Goal: Entertainment & Leisure: Consume media (video, audio)

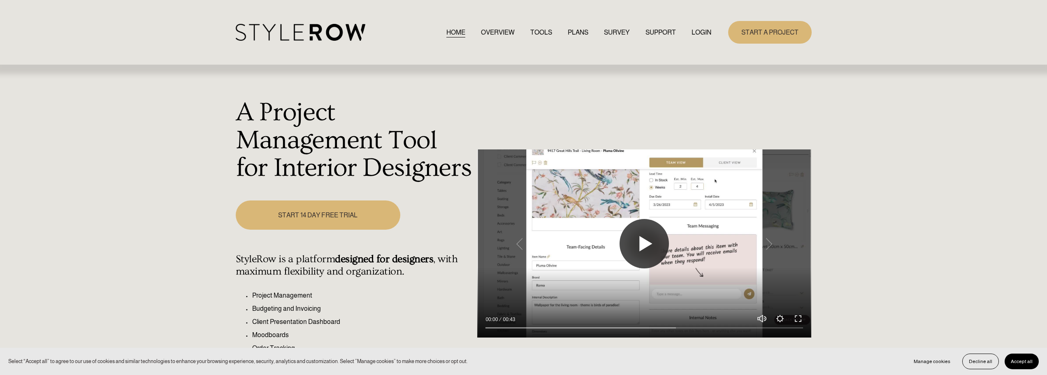
click at [641, 236] on button "Play" at bounding box center [644, 243] width 49 height 49
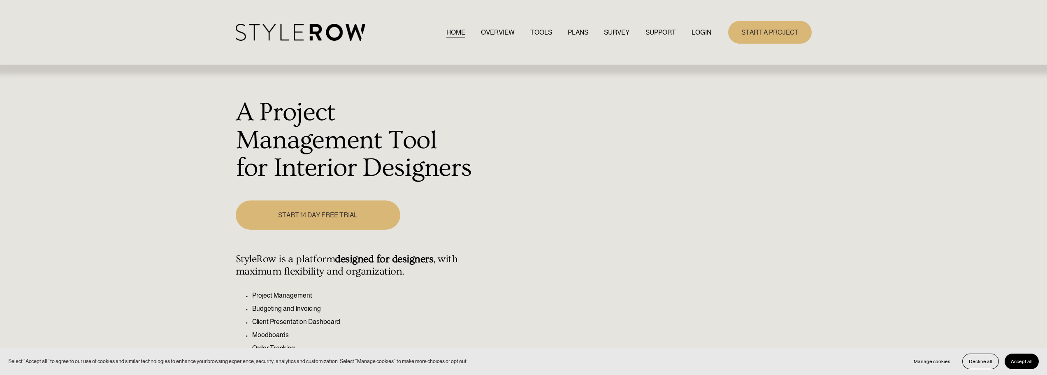
type input "100"
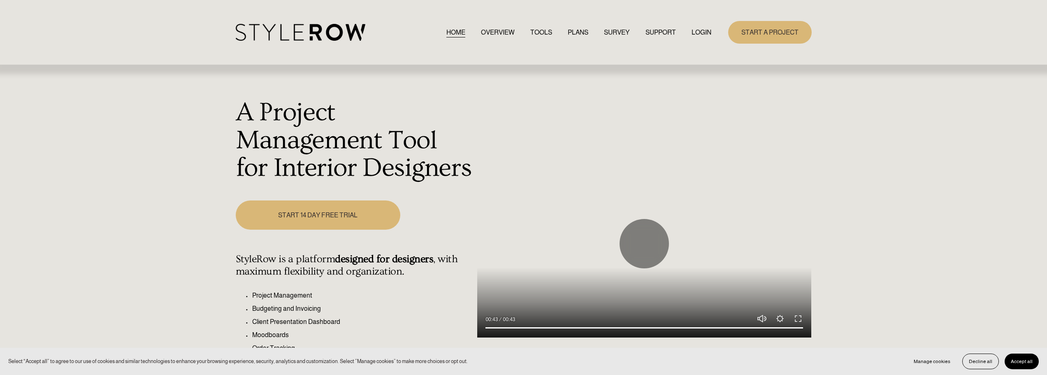
click at [481, 32] on link "OVERVIEW" at bounding box center [498, 32] width 34 height 11
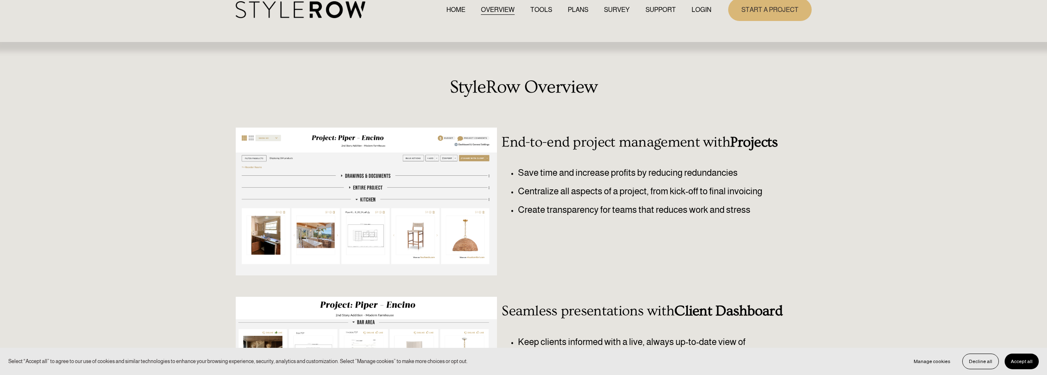
scroll to position [82, 0]
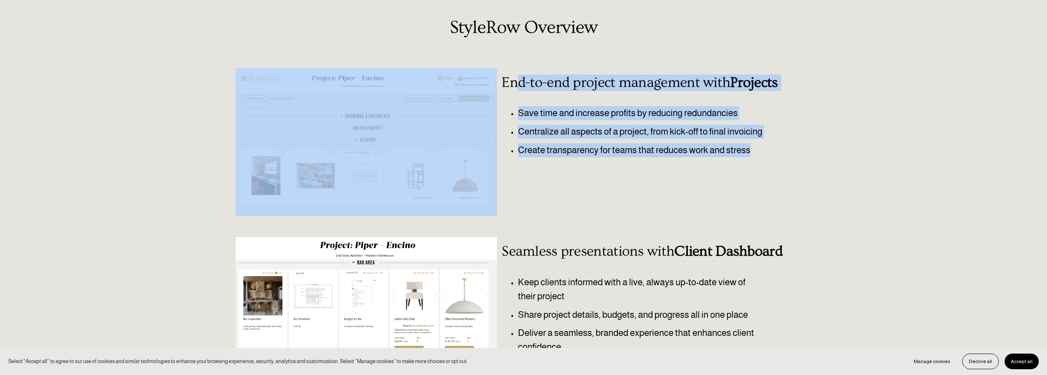
drag, startPoint x: 756, startPoint y: 151, endPoint x: 512, endPoint y: 89, distance: 252.1
click at [514, 89] on div "StyleRow Overview End-to-end project management with Projects Save time and inc…" at bounding box center [523, 302] width 1047 height 570
click at [512, 89] on h3 "End-to-end project management with Projects" at bounding box center [645, 82] width 286 height 16
drag, startPoint x: 757, startPoint y: 151, endPoint x: 504, endPoint y: 84, distance: 262.4
click at [504, 84] on div "StyleRow Overview End-to-end project management with Projects Save time and inc…" at bounding box center [523, 302] width 1047 height 570
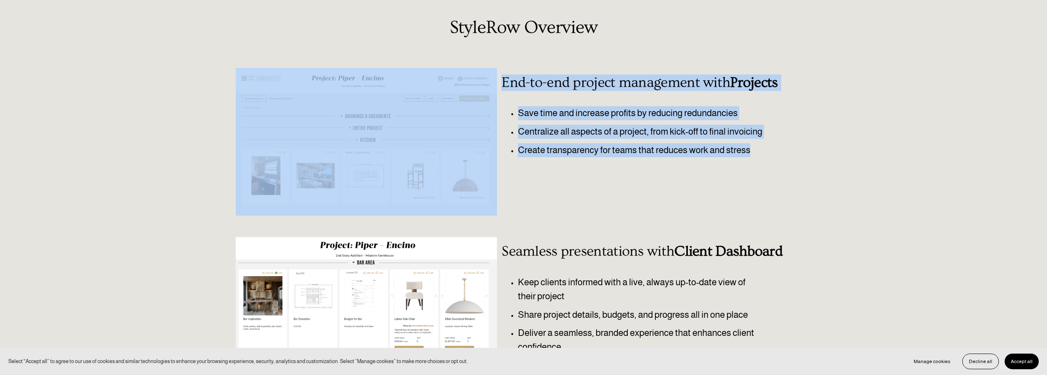
copy div "End-to-end project management with Projects Save time and increase profits by r…"
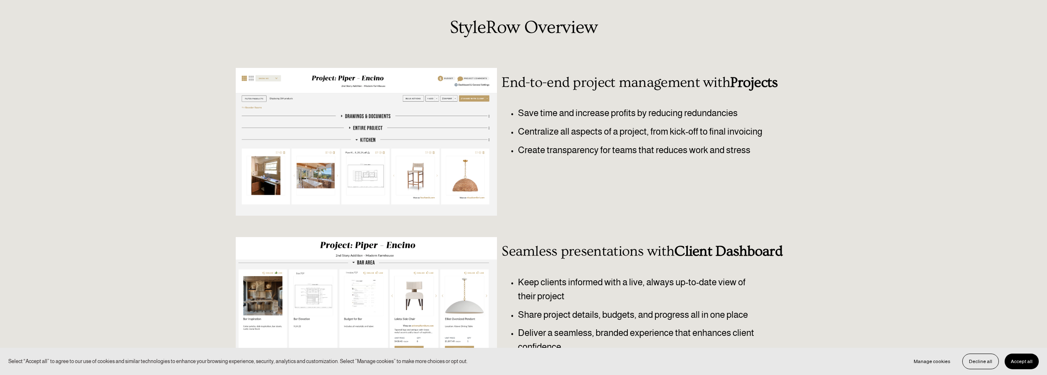
click at [621, 205] on div "StyleRow Overview End-to-end project management with Projects Save time and inc…" at bounding box center [523, 302] width 1047 height 570
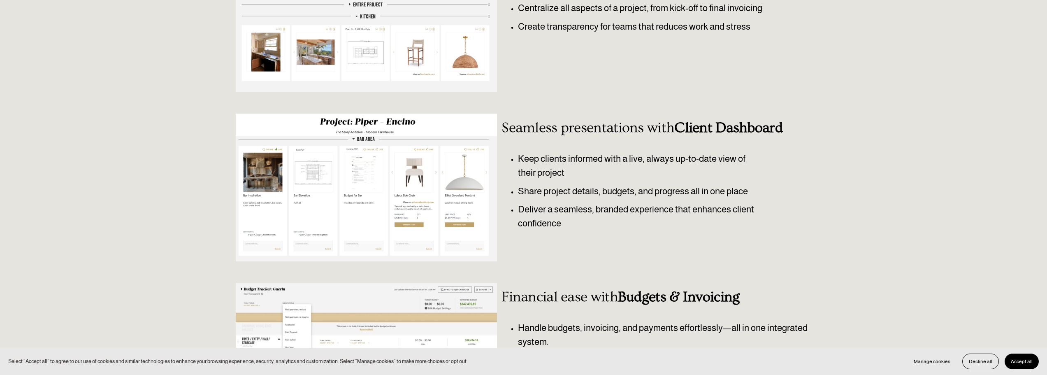
scroll to position [0, 0]
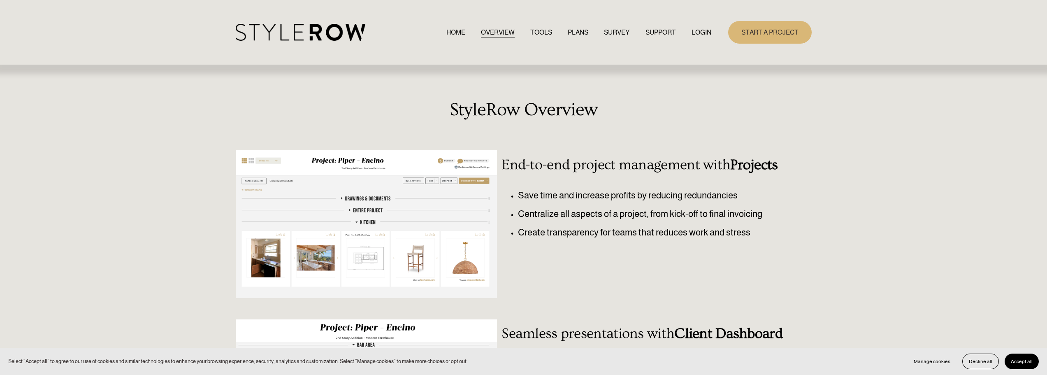
click at [1029, 363] on button "Accept all" at bounding box center [1022, 361] width 34 height 16
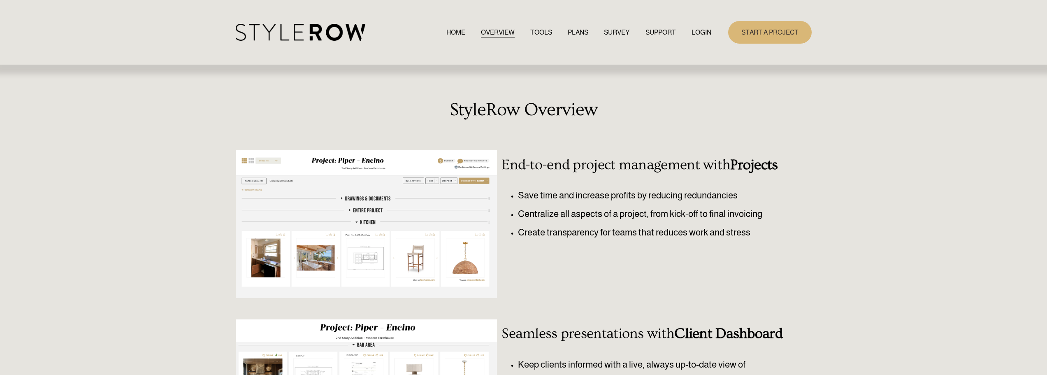
click at [447, 34] on link "HOME" at bounding box center [456, 32] width 19 height 11
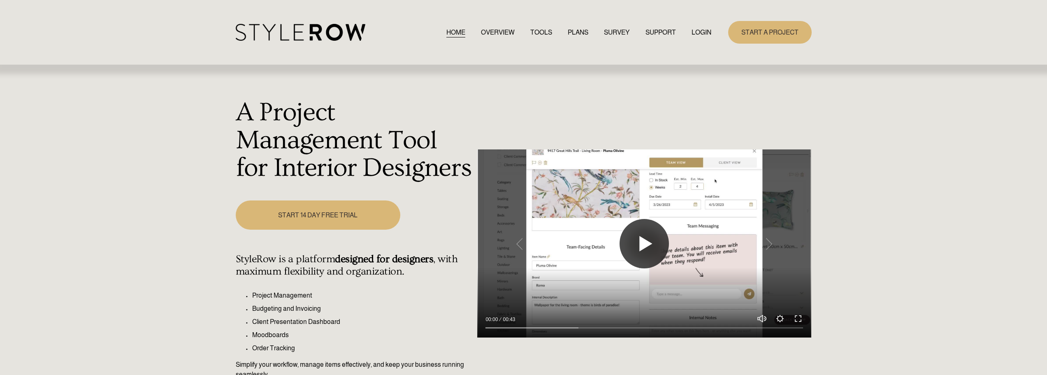
click at [655, 247] on button "Play" at bounding box center [644, 243] width 49 height 49
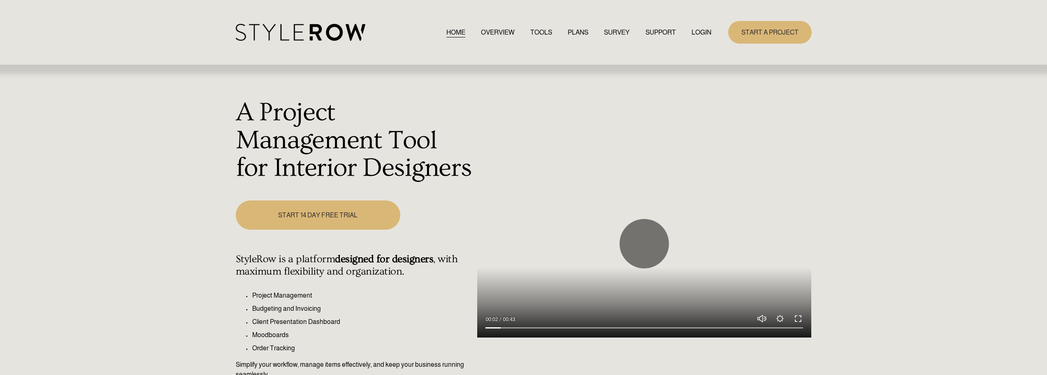
click at [798, 318] on button "Exit fullscreen Enter fullscreen" at bounding box center [798, 319] width 10 height 10
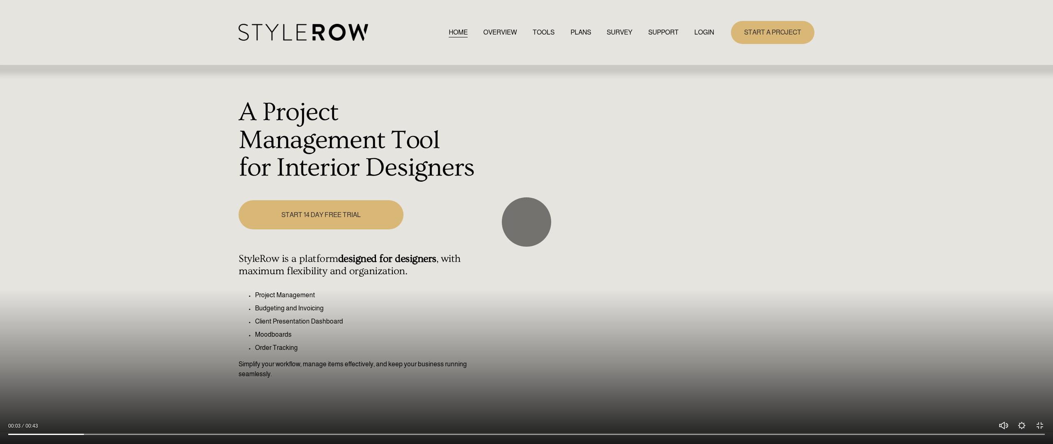
click at [672, 305] on div at bounding box center [526, 222] width 1053 height 444
click at [1022, 374] on button "Settings" at bounding box center [1022, 426] width 10 height 10
click at [670, 300] on div at bounding box center [526, 222] width 1053 height 444
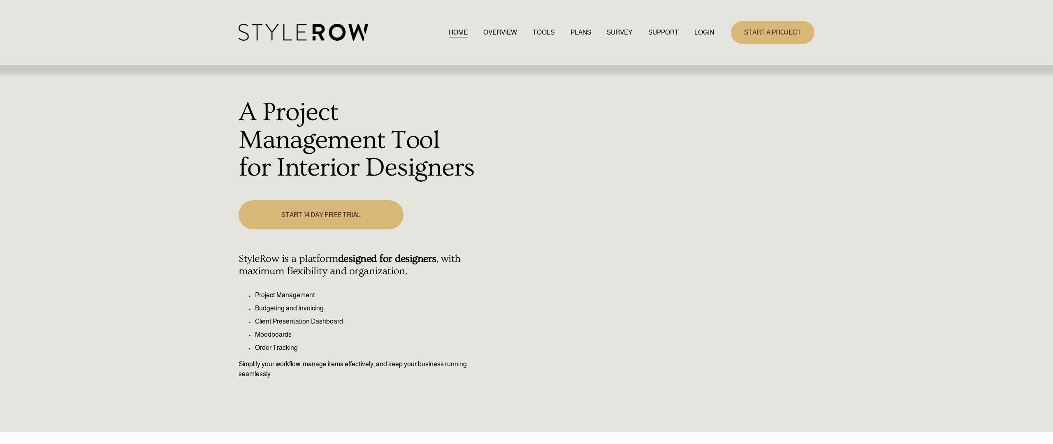
click at [670, 300] on div at bounding box center [526, 222] width 1053 height 444
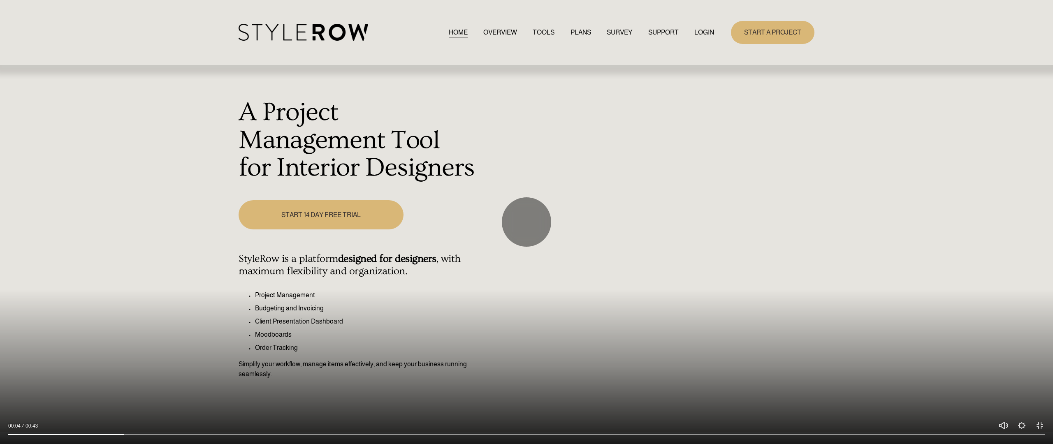
click at [670, 300] on div at bounding box center [526, 222] width 1053 height 444
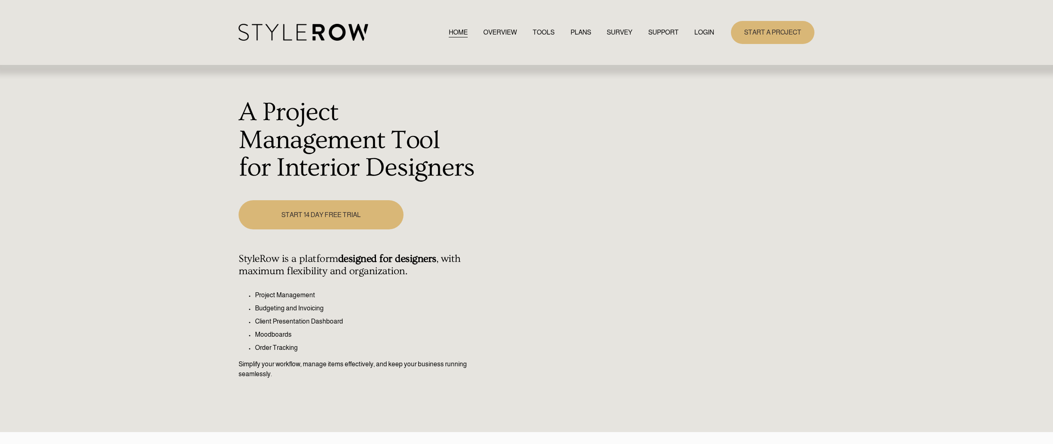
click at [670, 300] on div at bounding box center [526, 222] width 1053 height 444
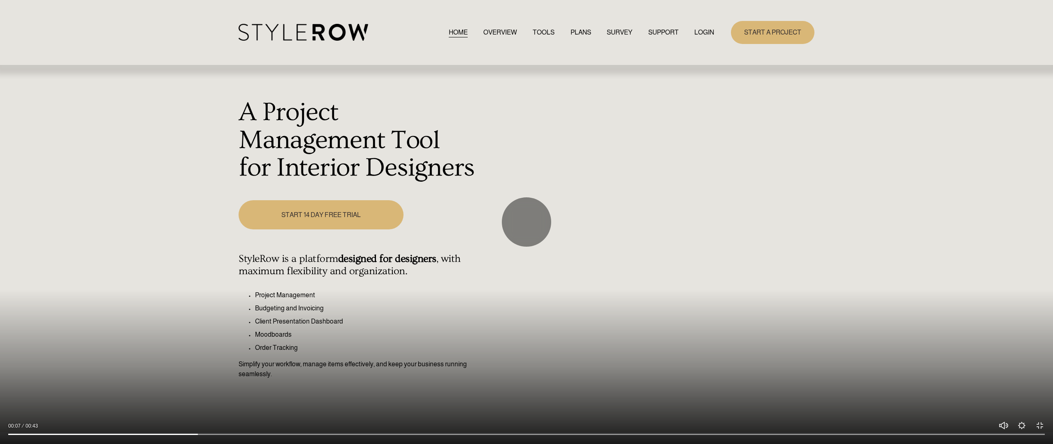
click at [670, 300] on div at bounding box center [526, 222] width 1053 height 444
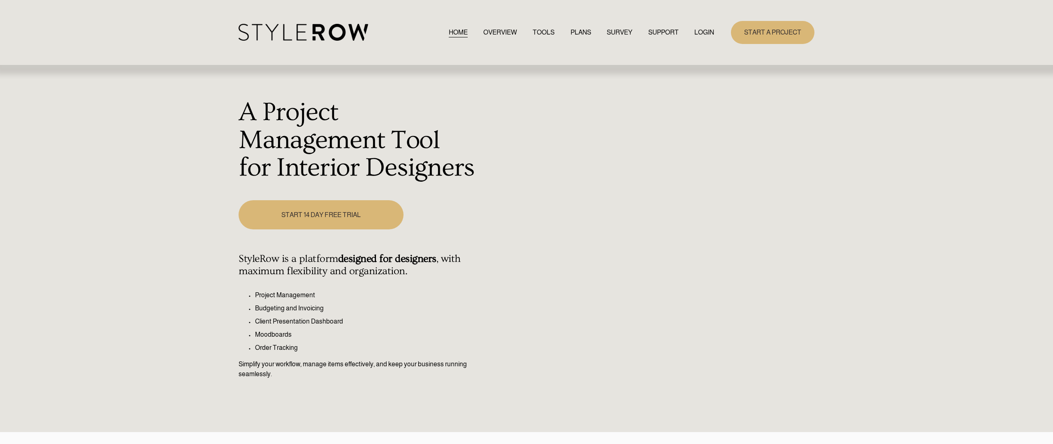
click at [670, 300] on div at bounding box center [526, 222] width 1053 height 444
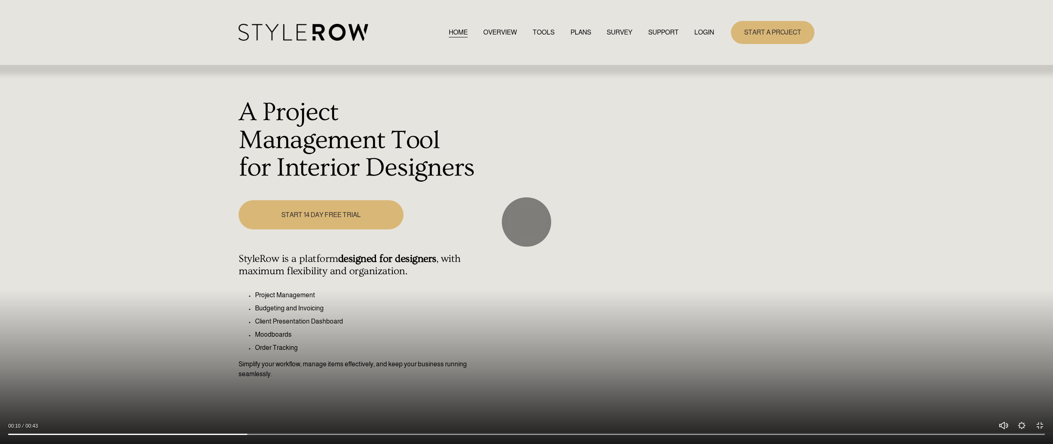
click at [670, 300] on div at bounding box center [526, 222] width 1053 height 444
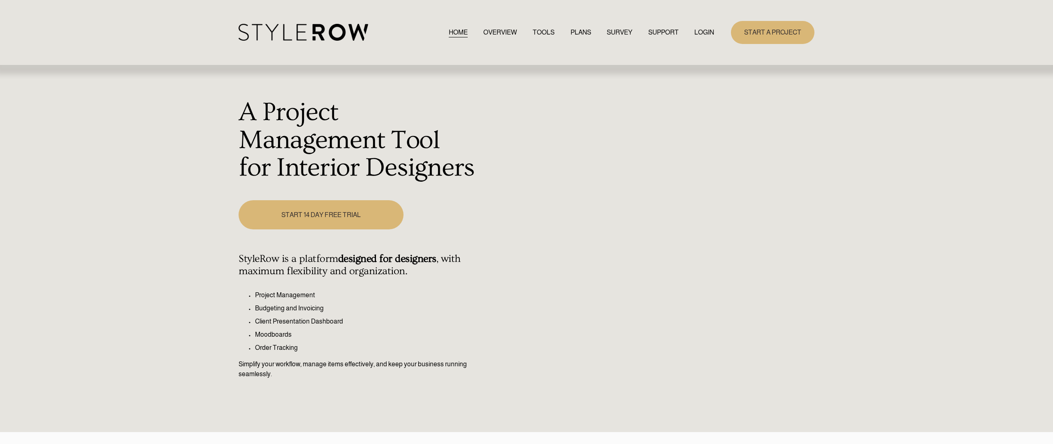
click at [670, 300] on div at bounding box center [526, 222] width 1053 height 444
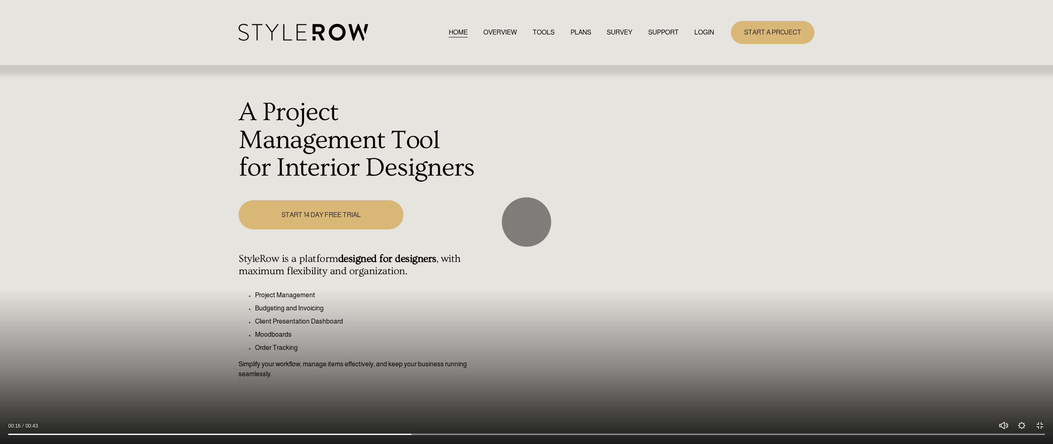
click at [670, 300] on div at bounding box center [526, 222] width 1053 height 444
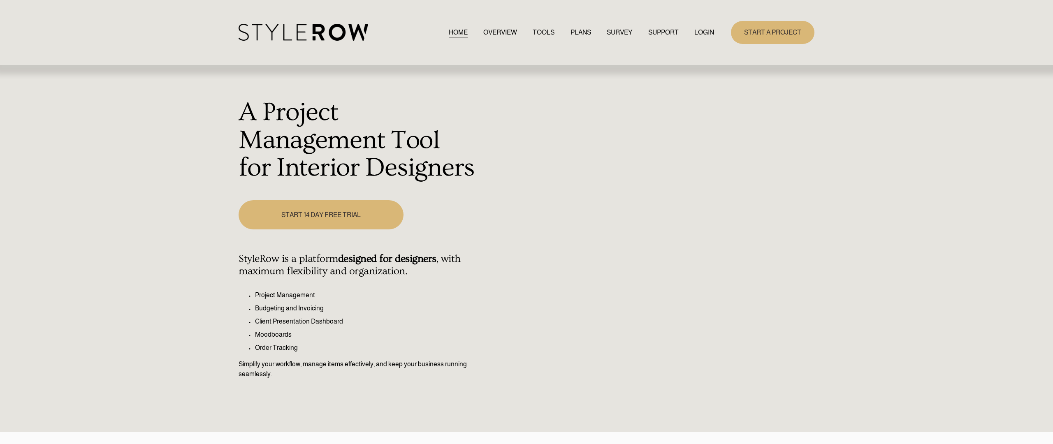
click at [670, 300] on div at bounding box center [526, 222] width 1053 height 444
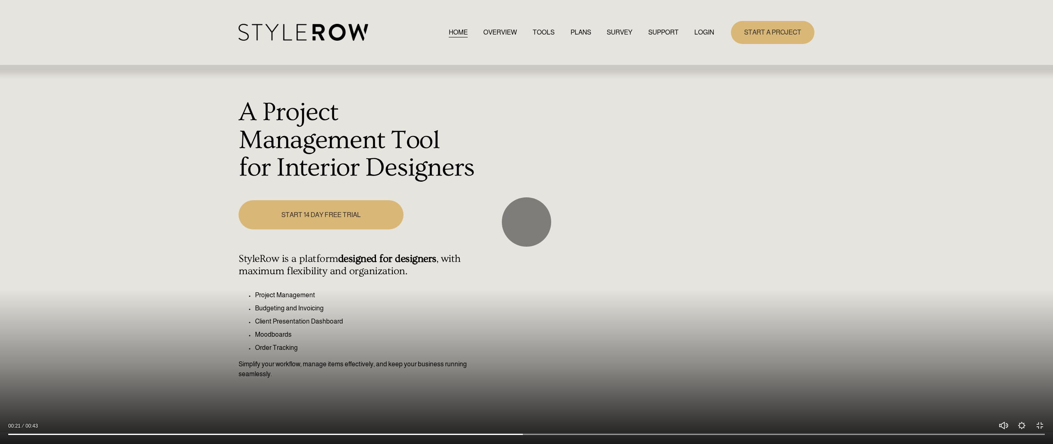
click at [670, 300] on div at bounding box center [526, 222] width 1053 height 444
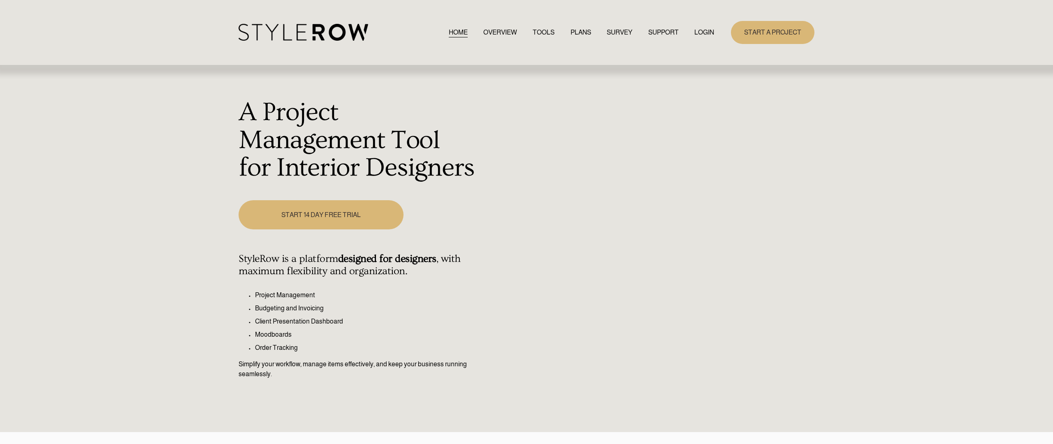
click at [670, 300] on div at bounding box center [526, 222] width 1053 height 444
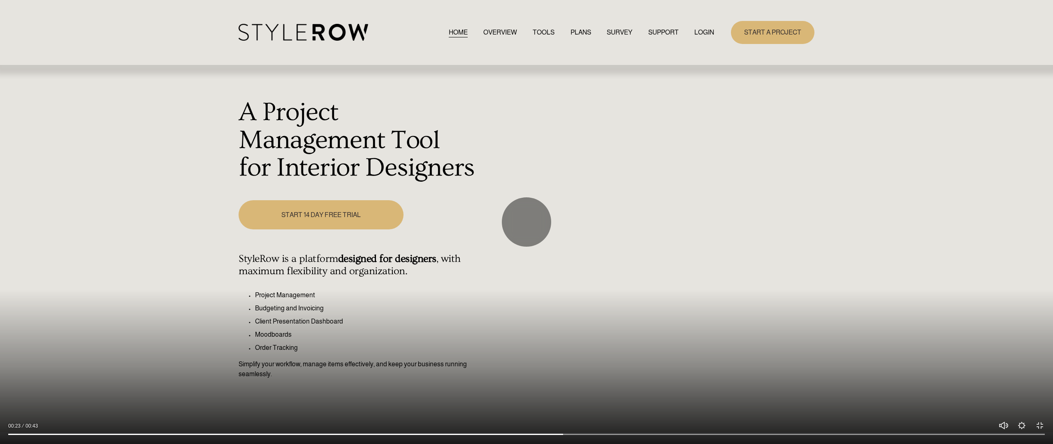
click at [670, 300] on div at bounding box center [526, 222] width 1053 height 444
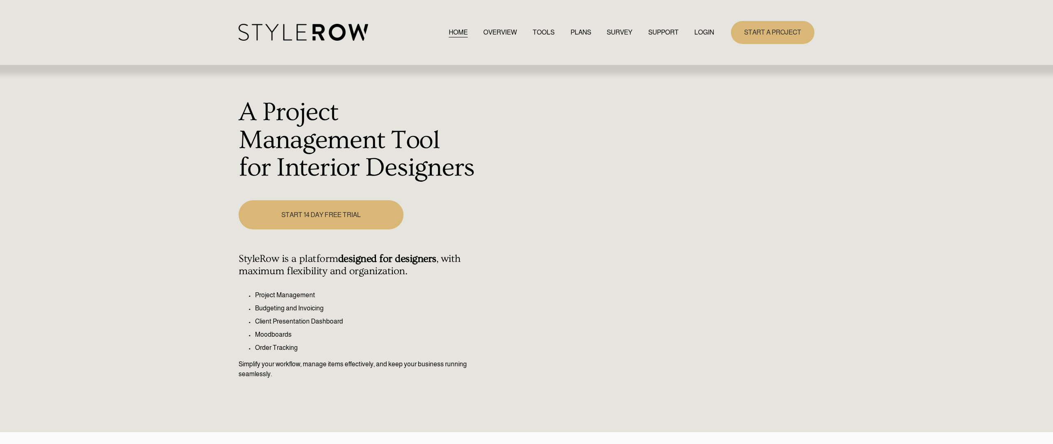
click at [670, 300] on div at bounding box center [526, 222] width 1053 height 444
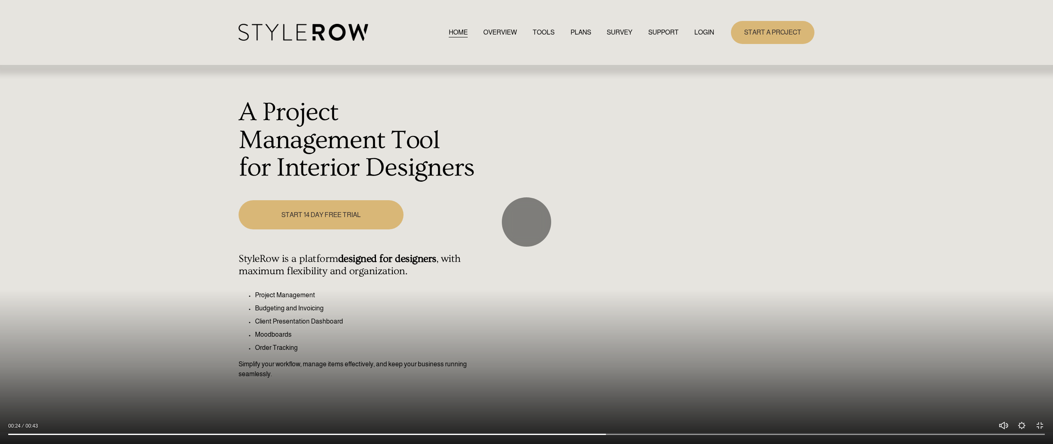
click at [670, 300] on div at bounding box center [526, 222] width 1053 height 444
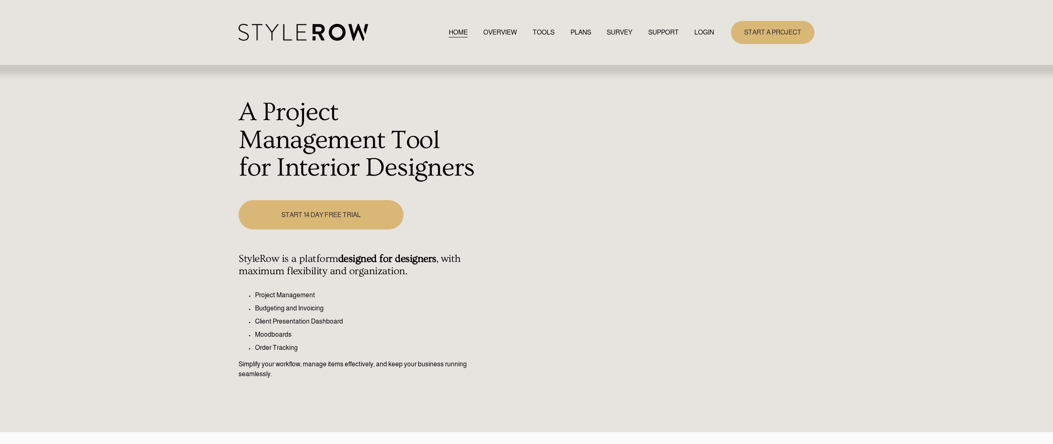
click at [670, 300] on div at bounding box center [526, 222] width 1053 height 444
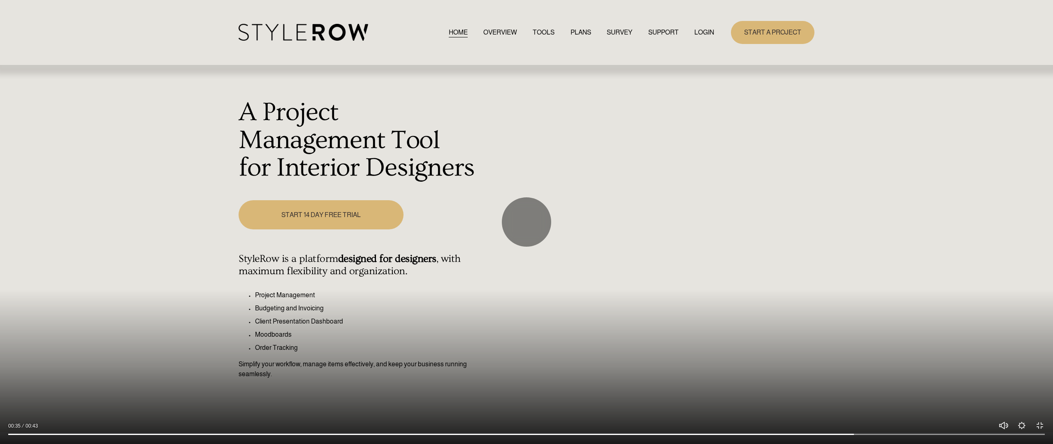
click at [670, 300] on div at bounding box center [526, 222] width 1053 height 444
click at [1040, 374] on button "Exit fullscreen Enter fullscreen" at bounding box center [1040, 426] width 10 height 10
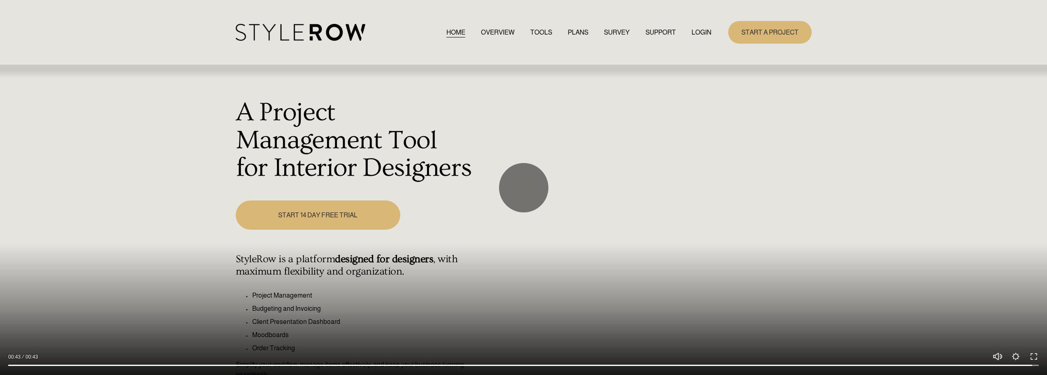
type input "100"
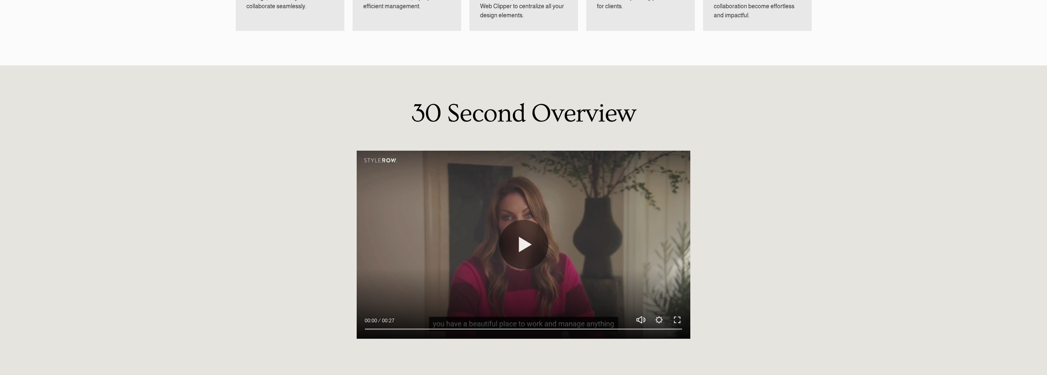
scroll to position [700, 0]
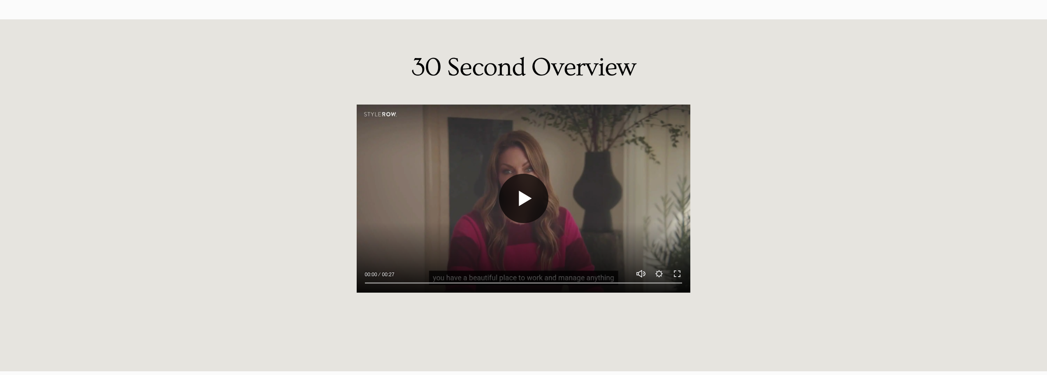
click at [517, 200] on button "Play" at bounding box center [523, 198] width 49 height 49
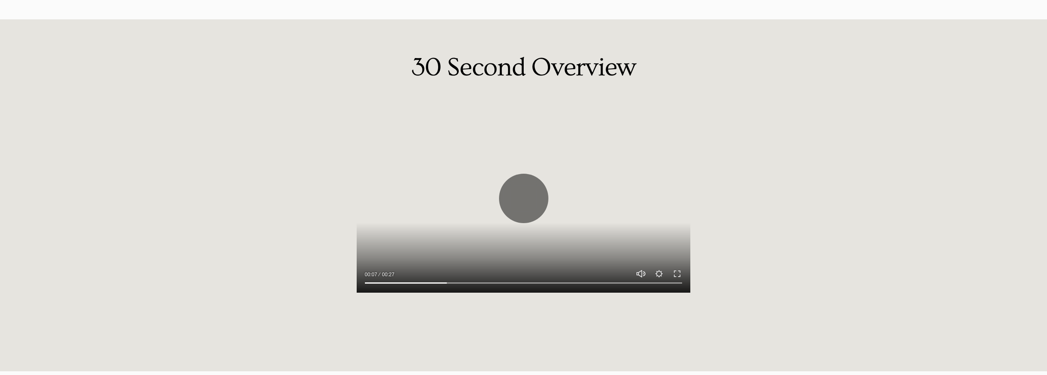
click at [461, 170] on div at bounding box center [524, 199] width 334 height 188
click at [677, 274] on button "Exit fullscreen Enter fullscreen" at bounding box center [677, 274] width 10 height 10
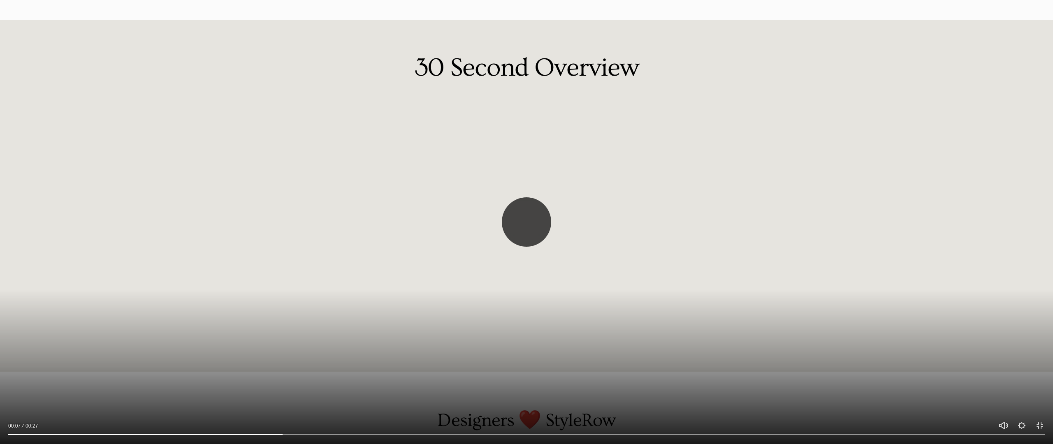
click at [528, 233] on button "Play" at bounding box center [526, 222] width 49 height 49
click at [532, 230] on button "Play" at bounding box center [526, 222] width 49 height 49
type input "69.53"
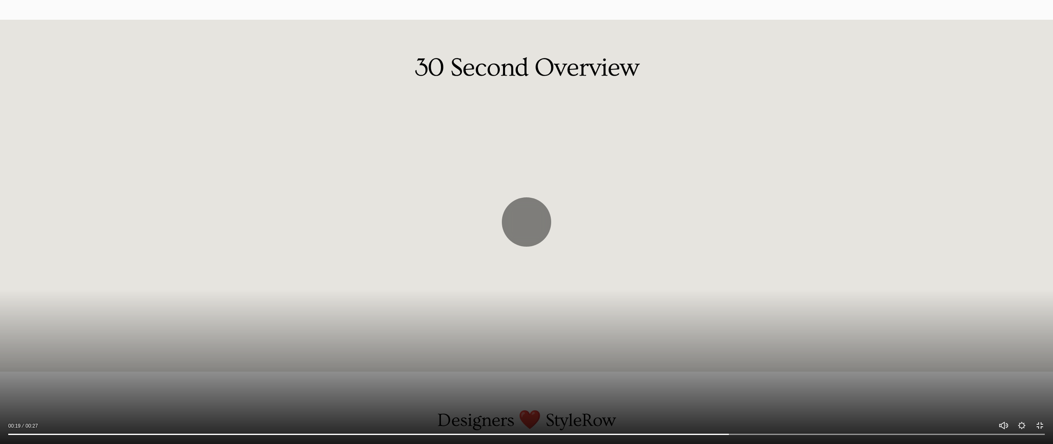
click at [1043, 374] on button "Exit fullscreen Enter fullscreen" at bounding box center [1040, 426] width 10 height 10
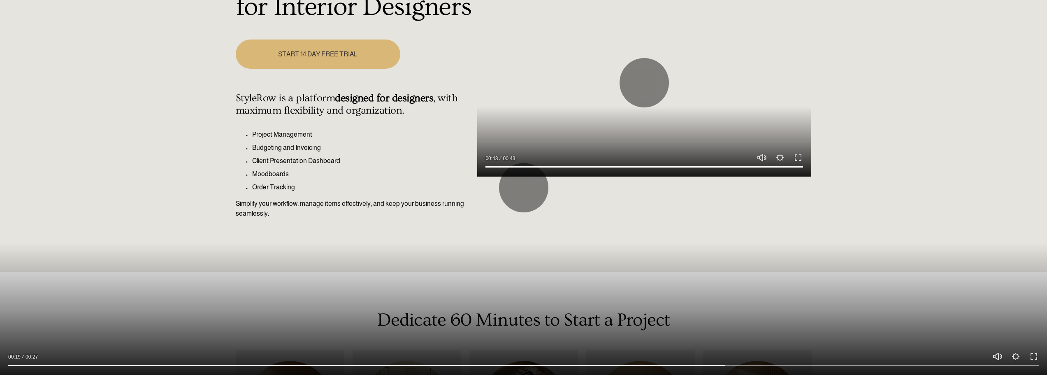
scroll to position [0, 0]
